Goal: Task Accomplishment & Management: Manage account settings

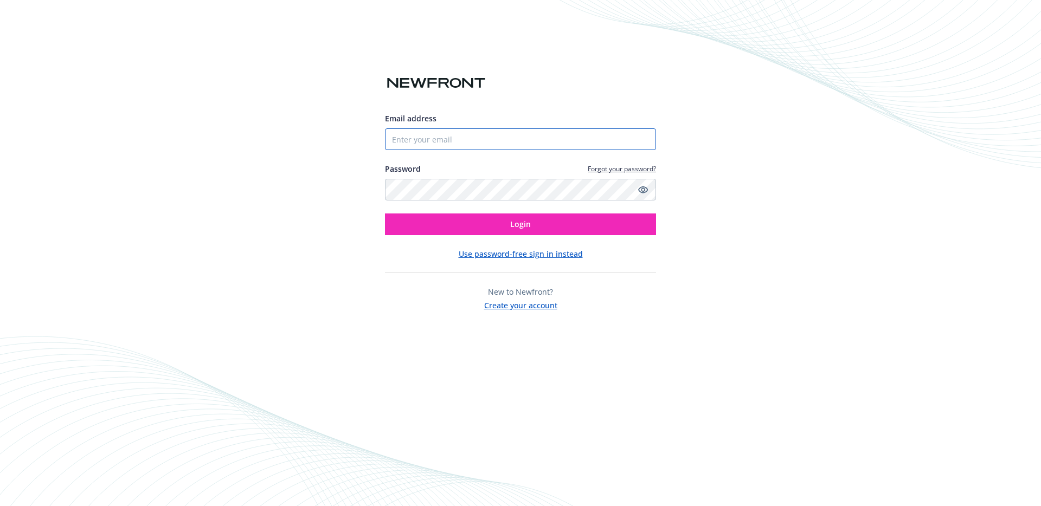
click at [475, 140] on input "Email address" at bounding box center [520, 139] width 271 height 22
